Goal: Check status: Check status

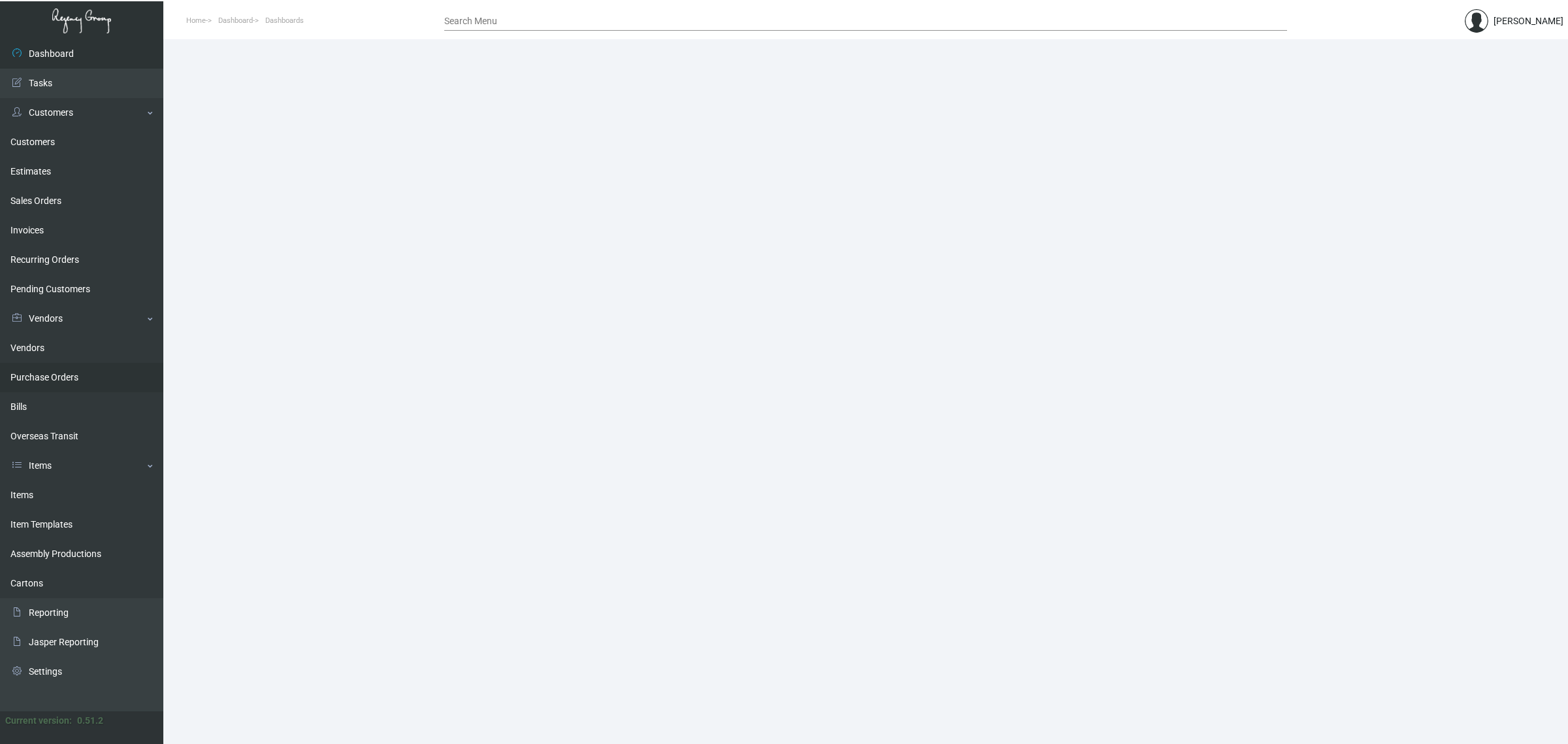
click at [47, 372] on link "Purchase Orders" at bounding box center [81, 377] width 163 height 30
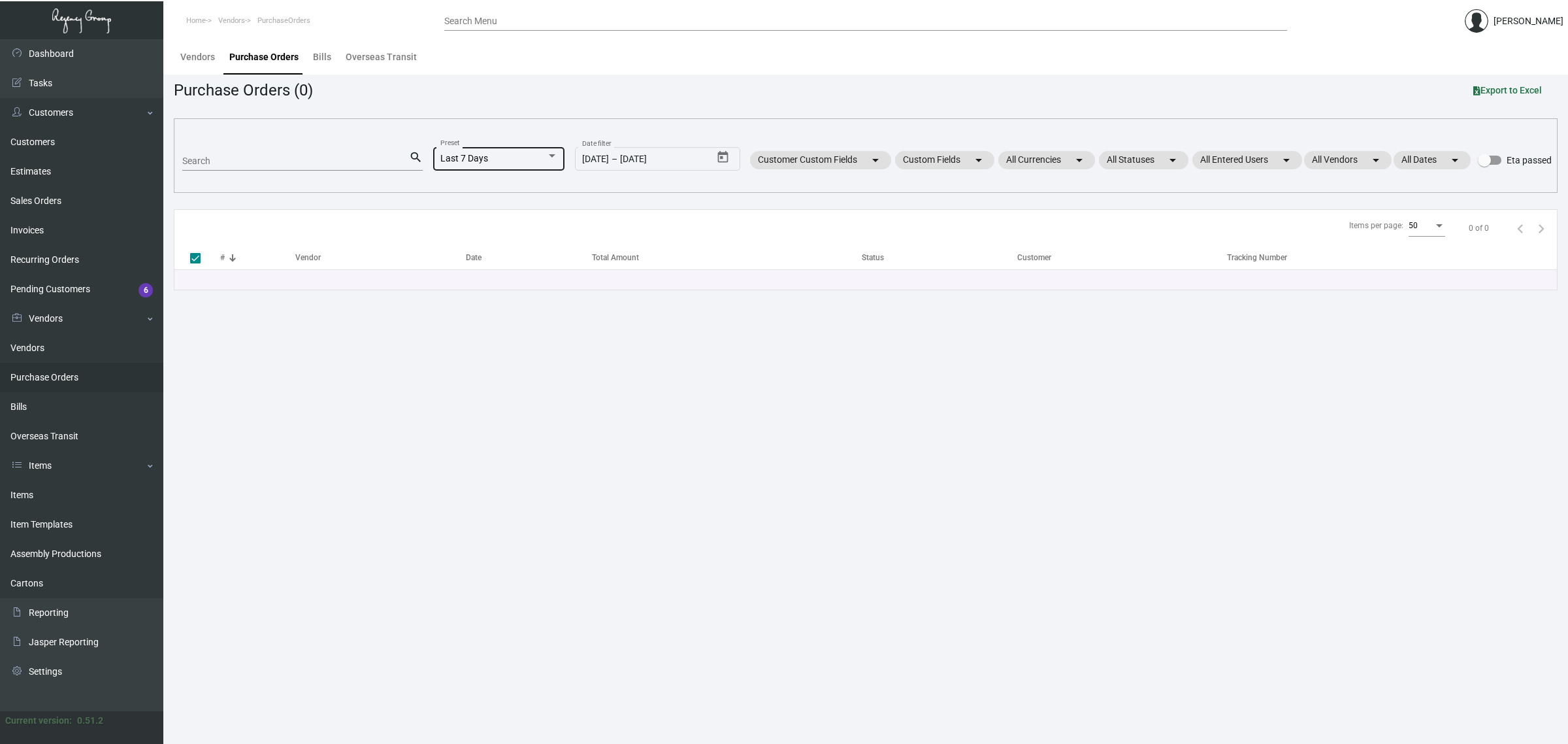
click at [482, 168] on div "Last 7 Days Preset" at bounding box center [499, 158] width 117 height 25
click at [473, 87] on span "All" at bounding box center [505, 88] width 144 height 28
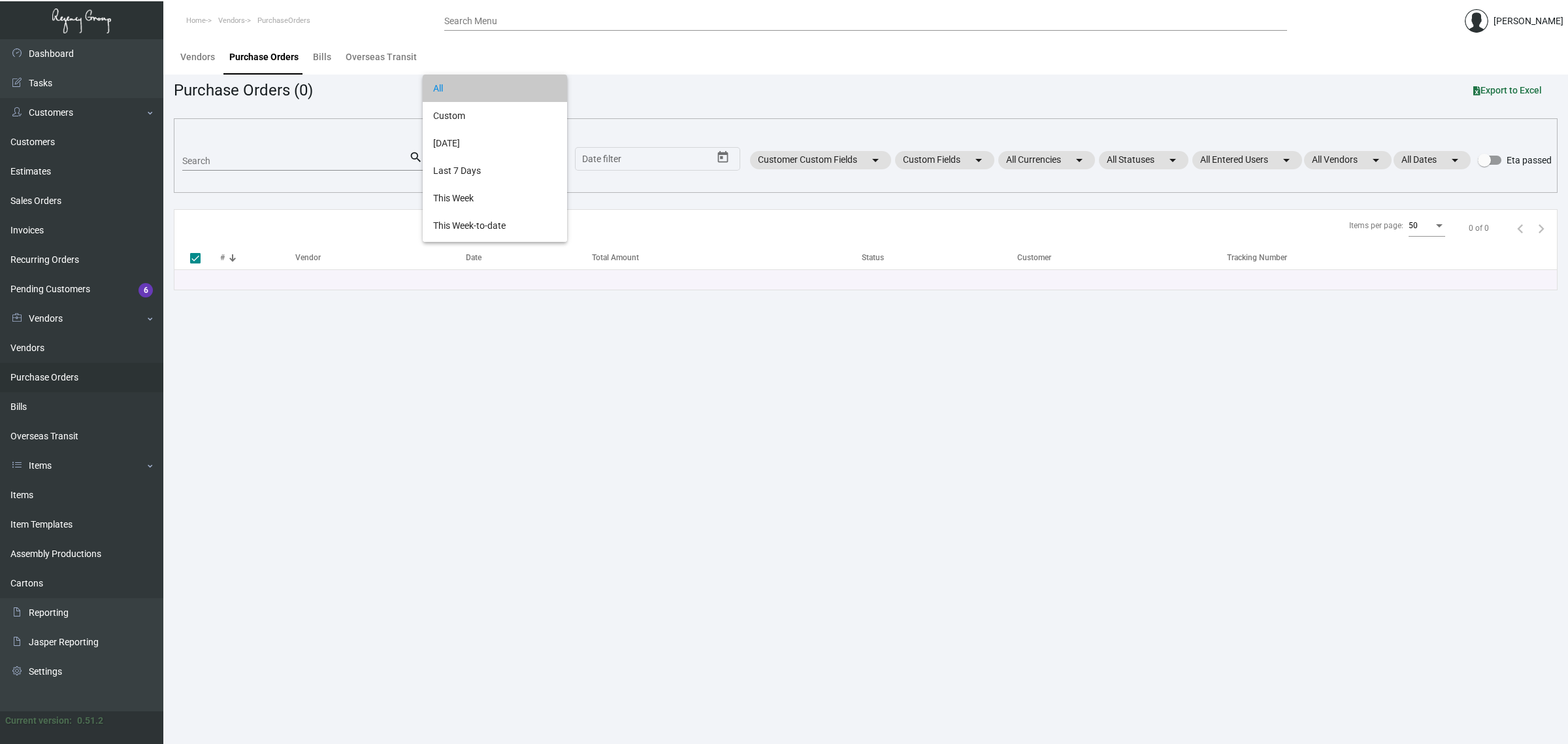
checkbox input "false"
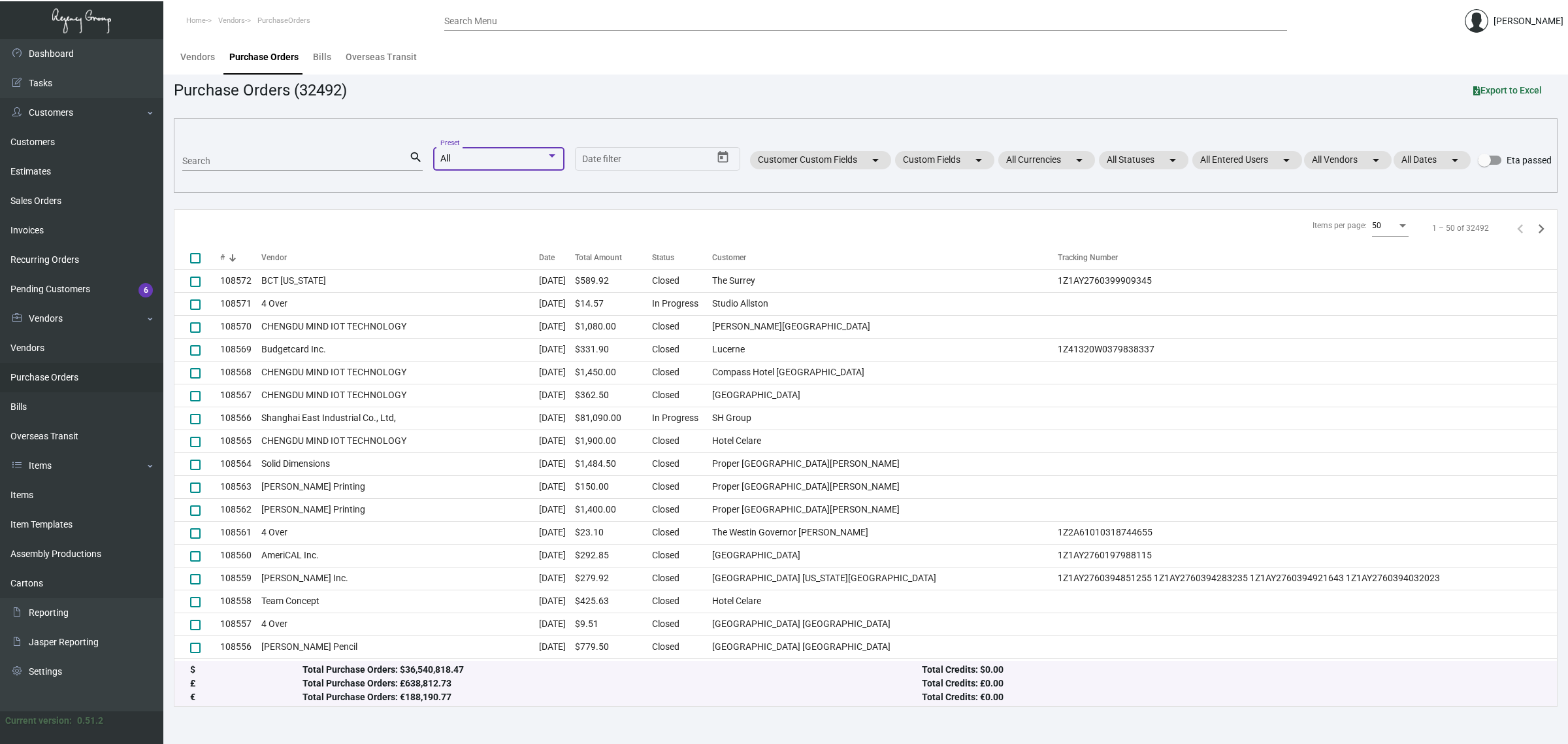
click at [317, 157] on input "Search" at bounding box center [295, 161] width 226 height 11
paste input "106607"
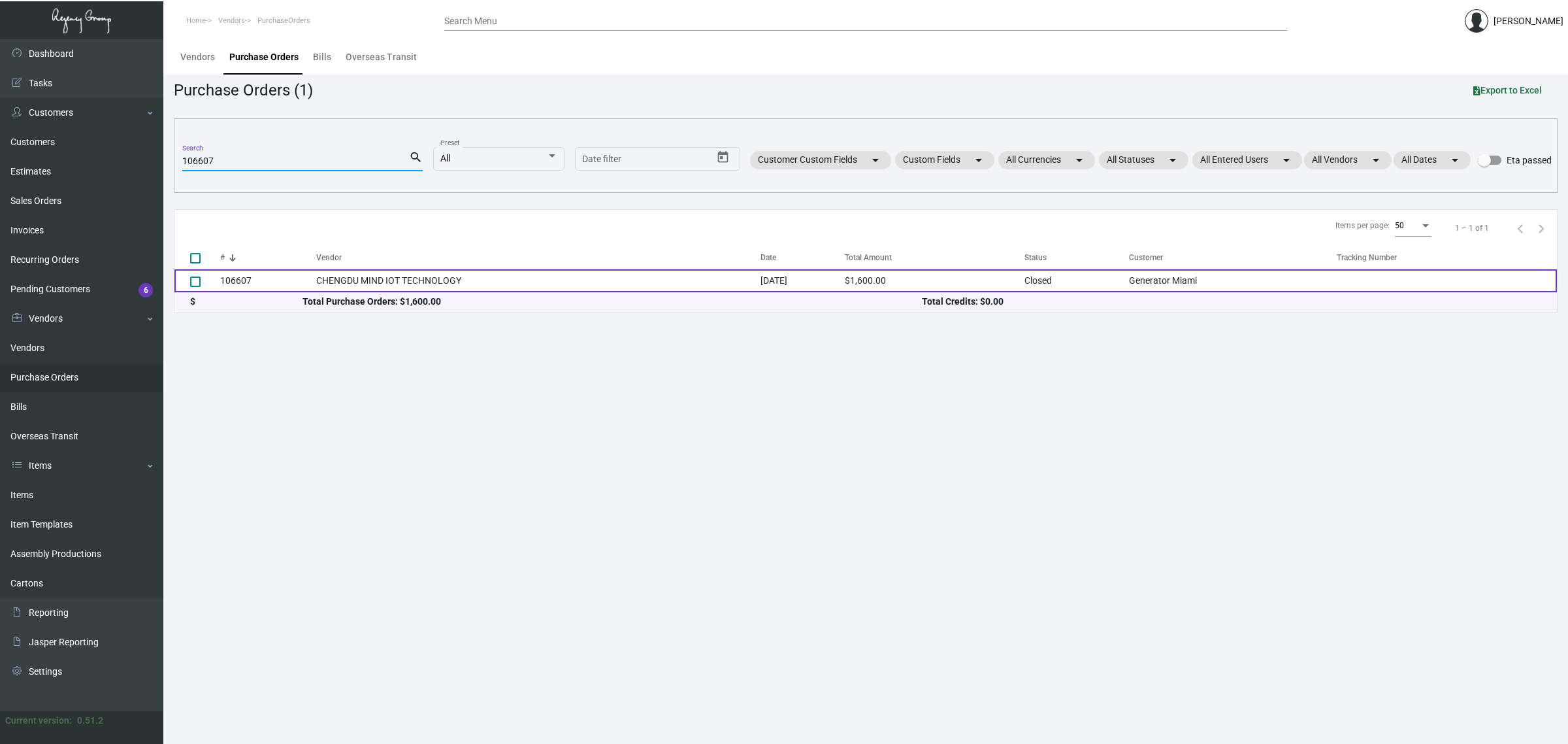
type input "106607"
click at [410, 281] on td "CHENGDU MIND IOT TECHNOLOGY" at bounding box center [538, 281] width 444 height 23
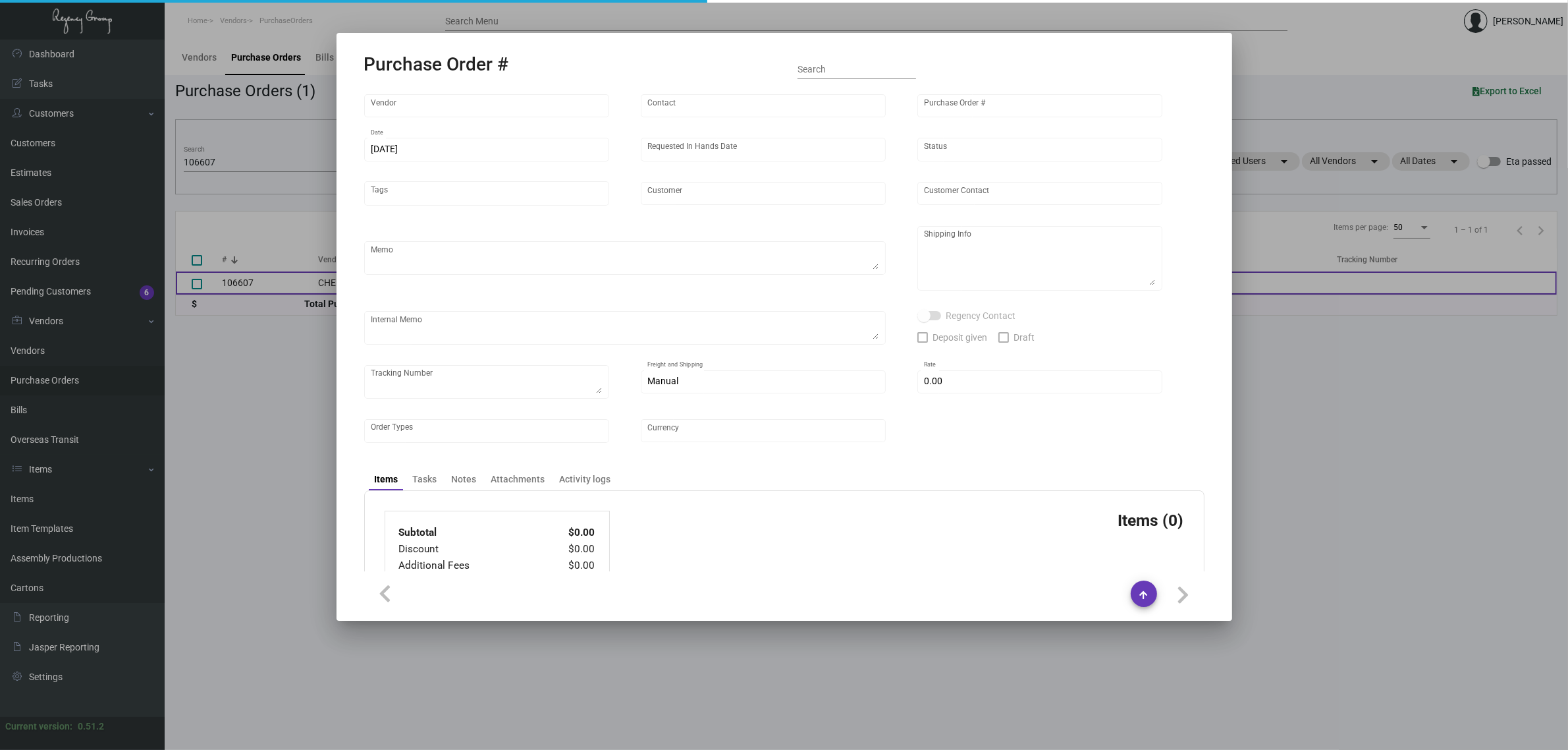
type input "CHENGDU MIND IOT TECHNOLOGY"
type input "ANGEL HU"
type input "106607"
type input "7/30/2024"
type input "8/30/2024"
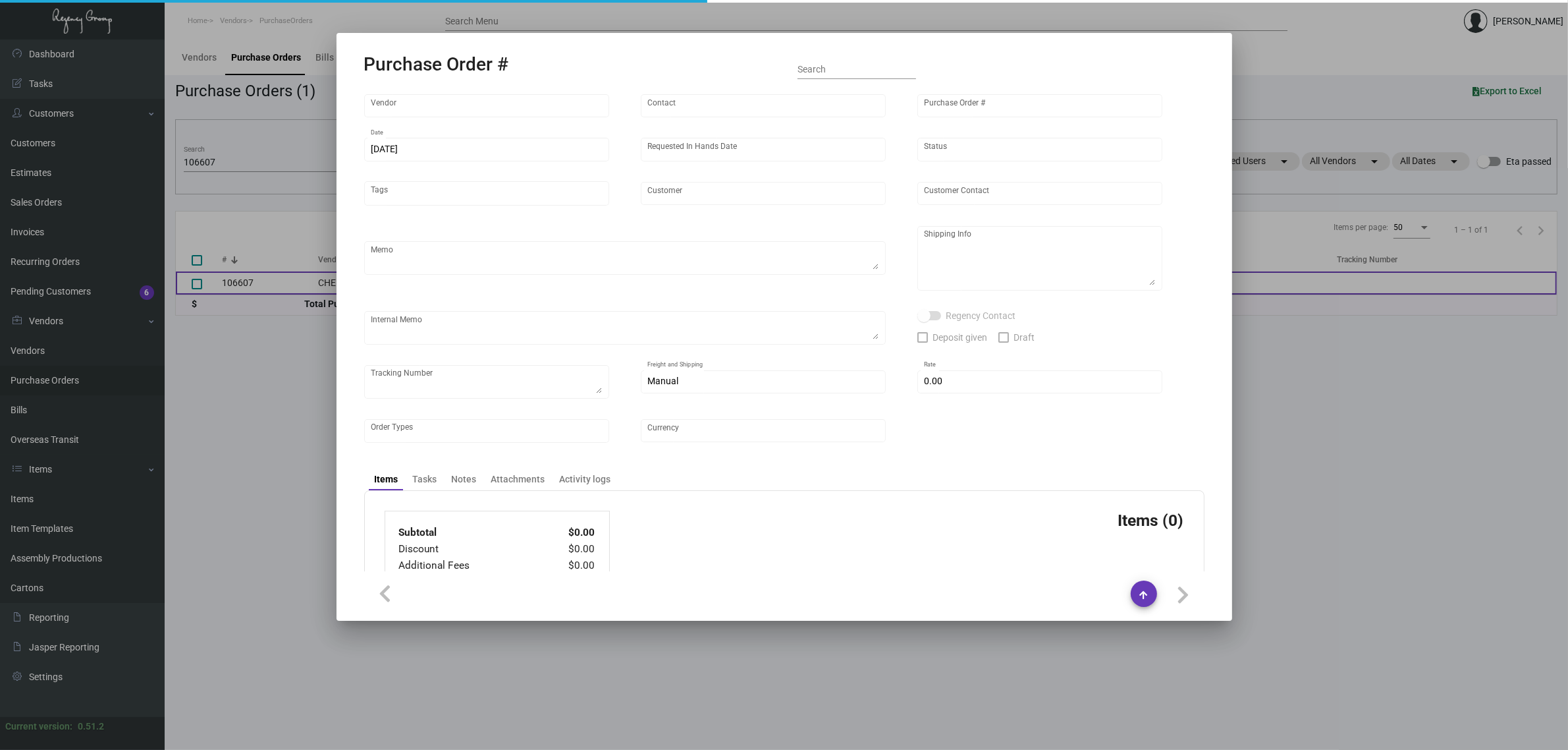
type input "Generator Miami"
type textarea "Please ship 2k by air and the rest by boat - all to our NJ warehouse."
type textarea "Regency Group NJ - Alex Penate 22 Belgrove Dr. Kearny, NJ, 07032 US"
checkbox input "true"
type input "$ 0.00"
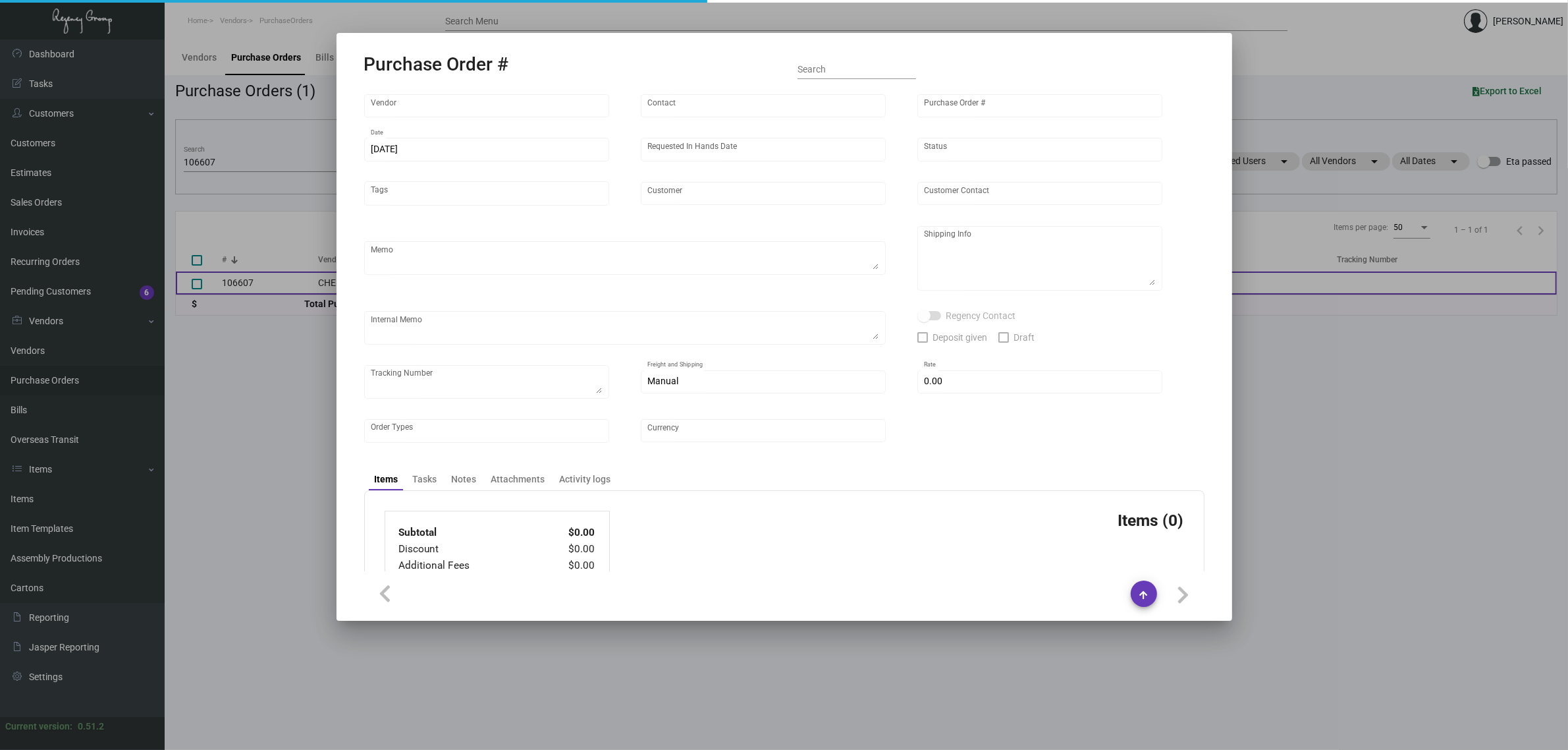
type input "United States Dollar $"
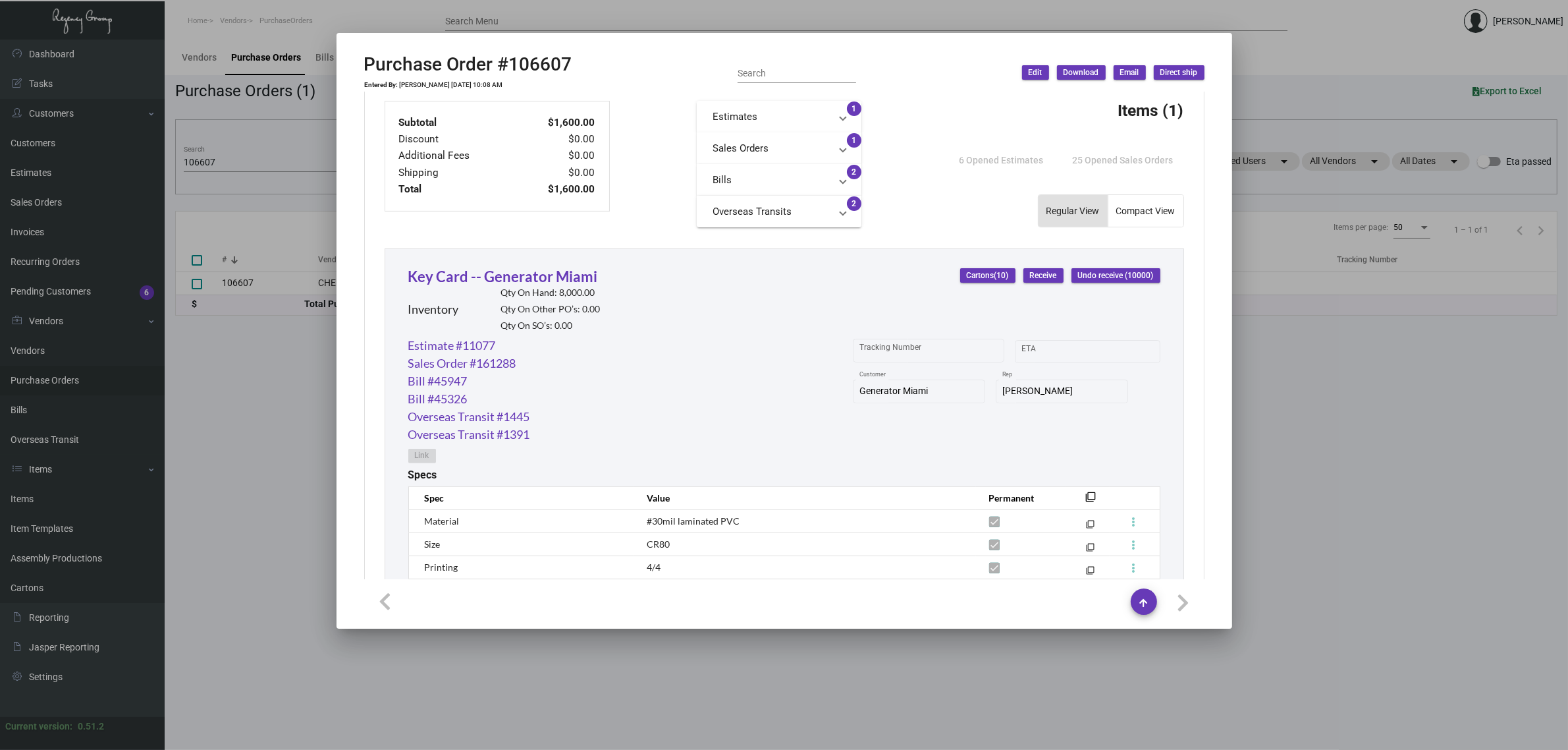
scroll to position [475, 0]
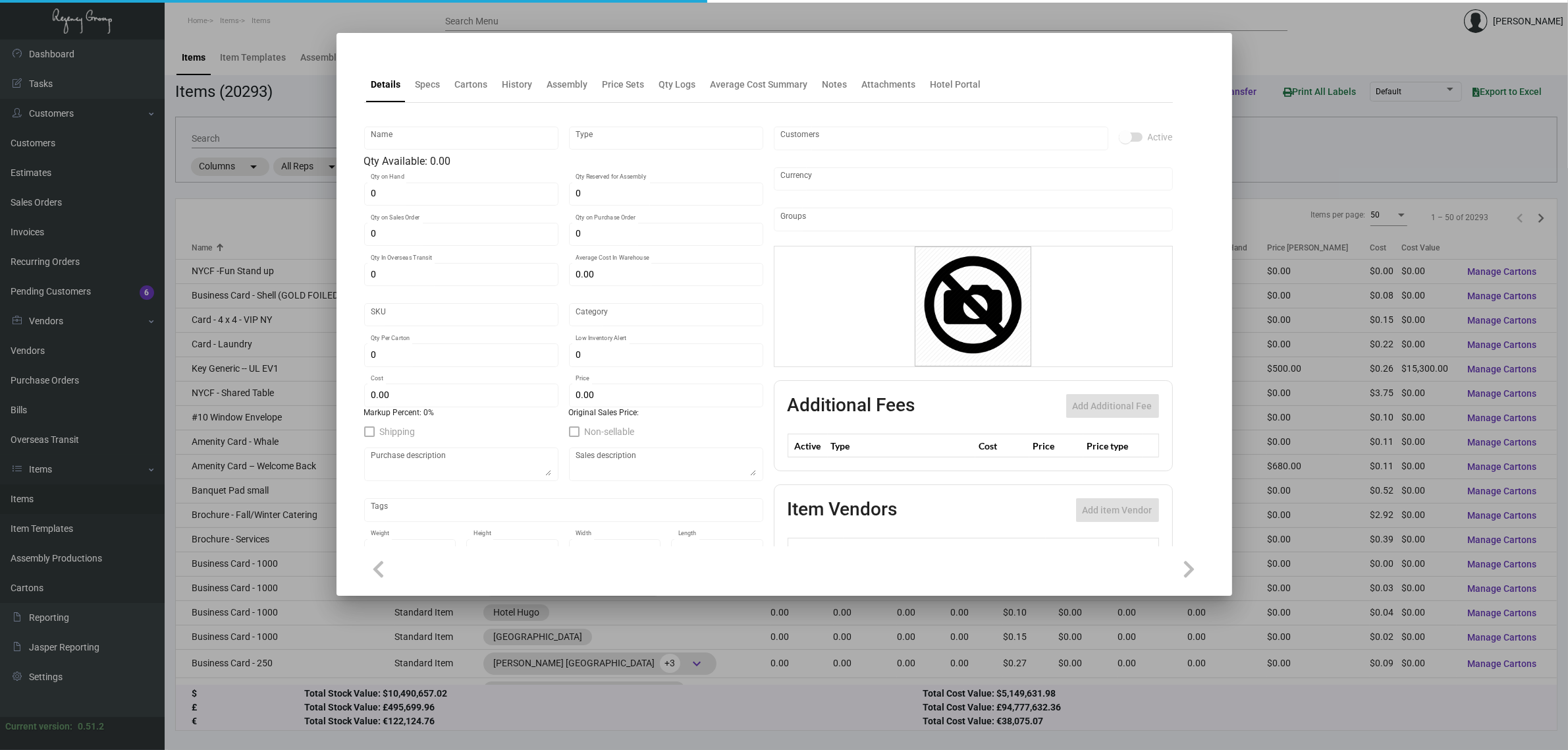
type input "Key Card - [PERSON_NAME]"
type input "Inventory"
type input "5,000"
type input "10,000"
type input "$ 0.455"
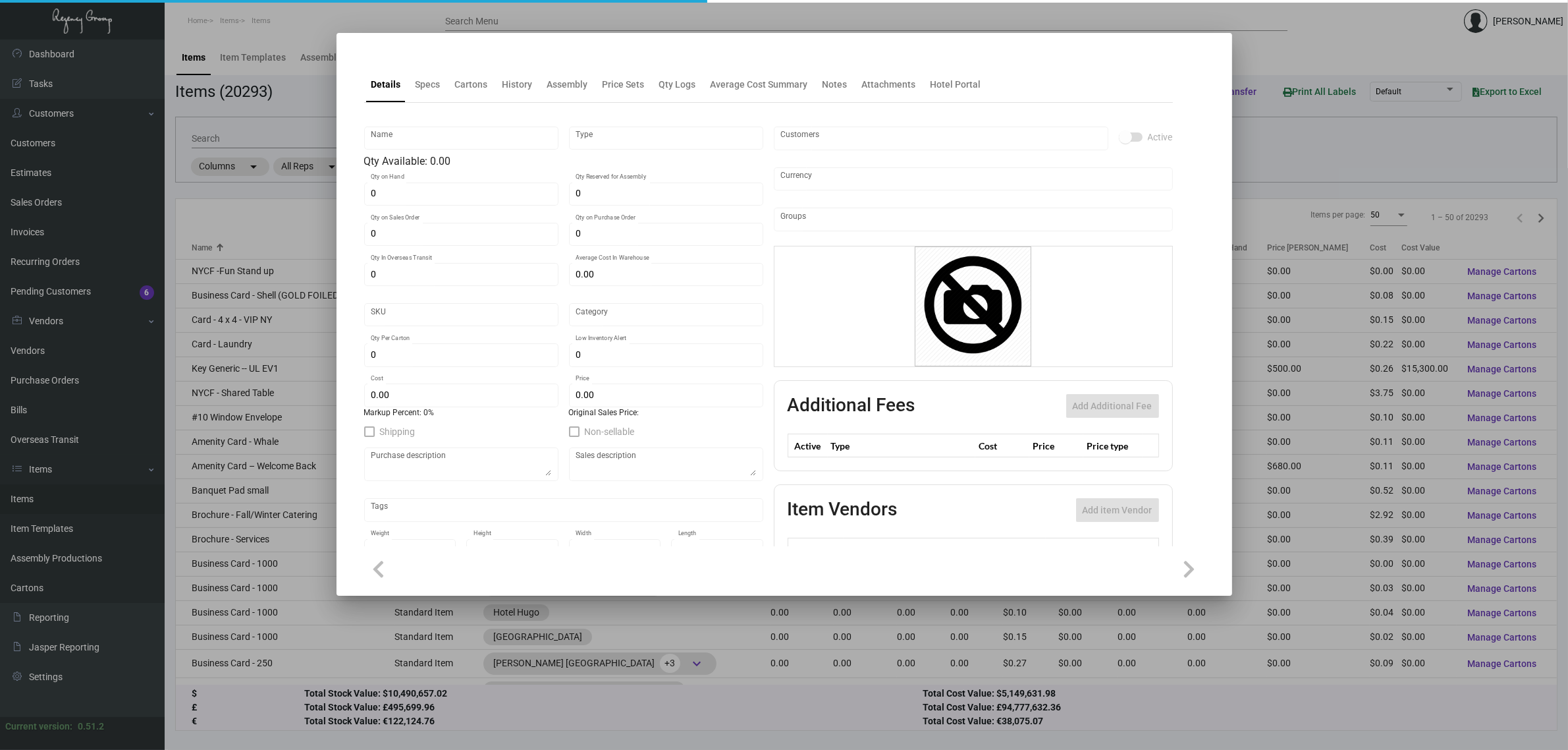
type input "Alila NP-Key Card -93"
type input "Overseas"
type input "1,000"
type input "$ 0.103"
type input "$ 0.33"
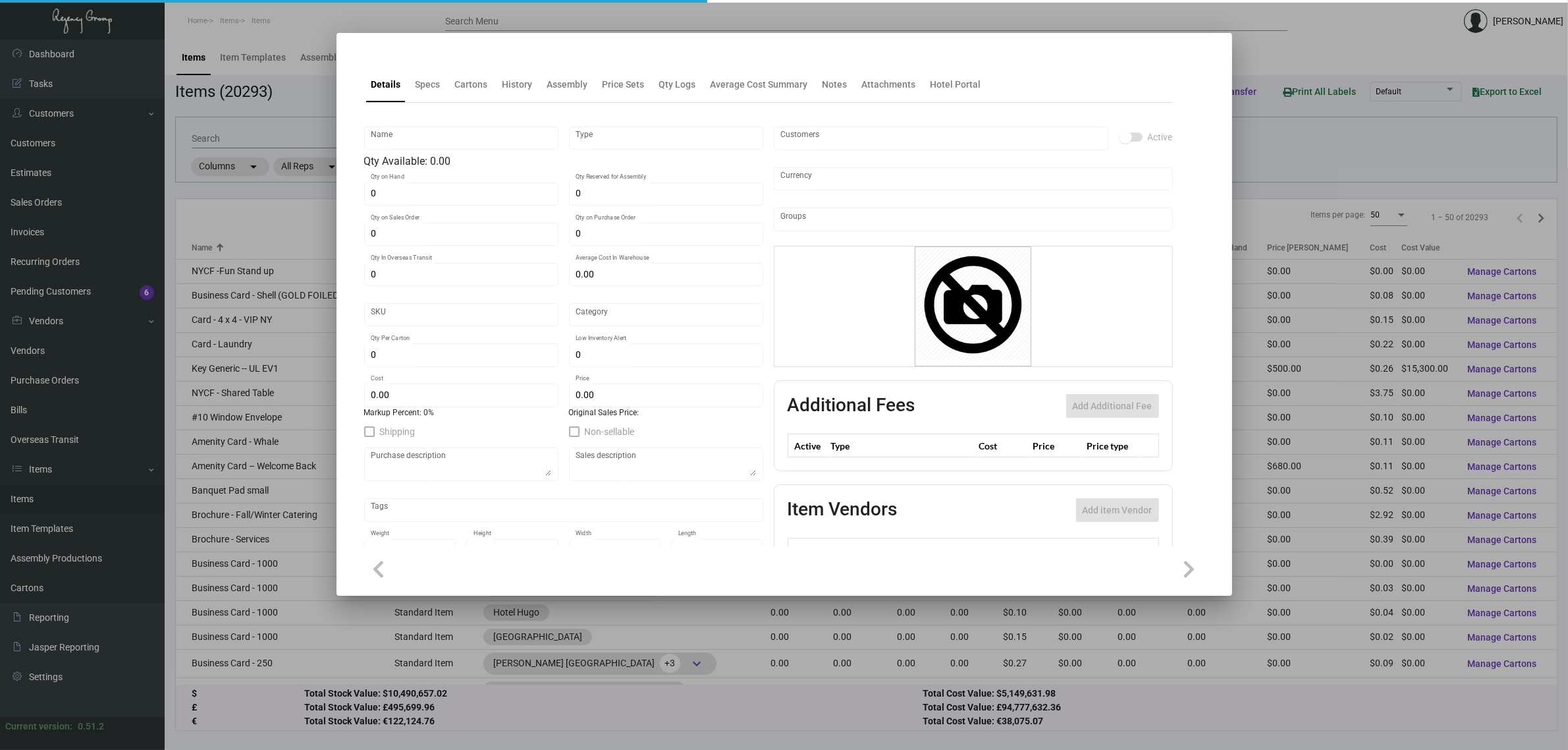
checkbox input "true"
type input "United States Dollar $"
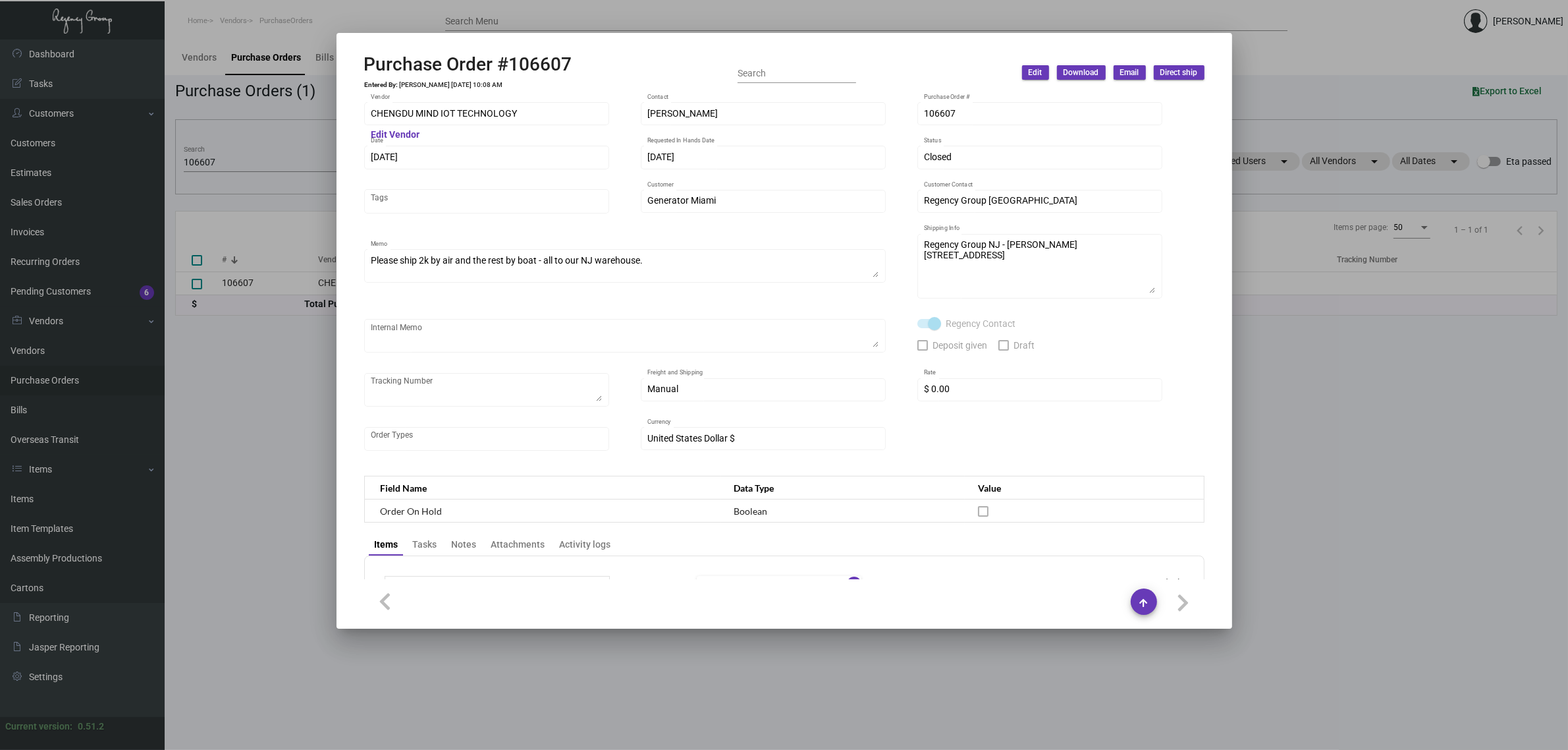
scroll to position [475, 0]
